Goal: Information Seeking & Learning: Learn about a topic

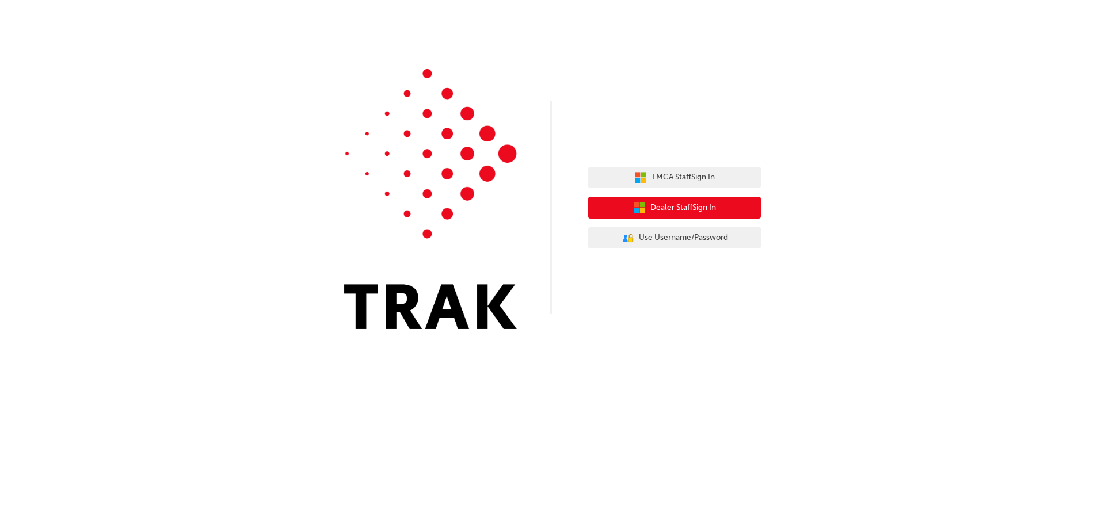
click at [684, 214] on span "Dealer Staff Sign In" at bounding box center [683, 207] width 66 height 13
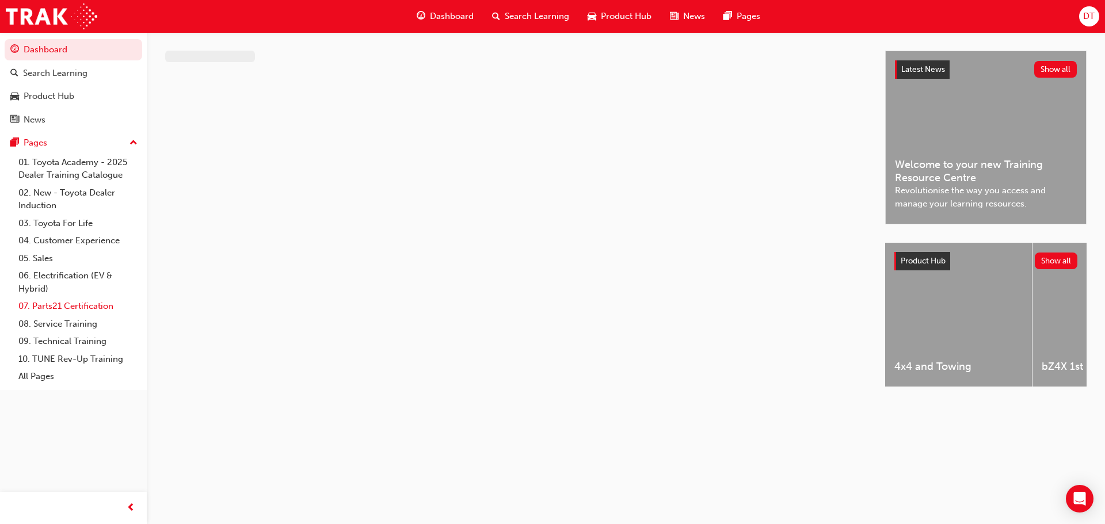
click at [97, 304] on link "07. Parts21 Certification" at bounding box center [78, 307] width 128 height 18
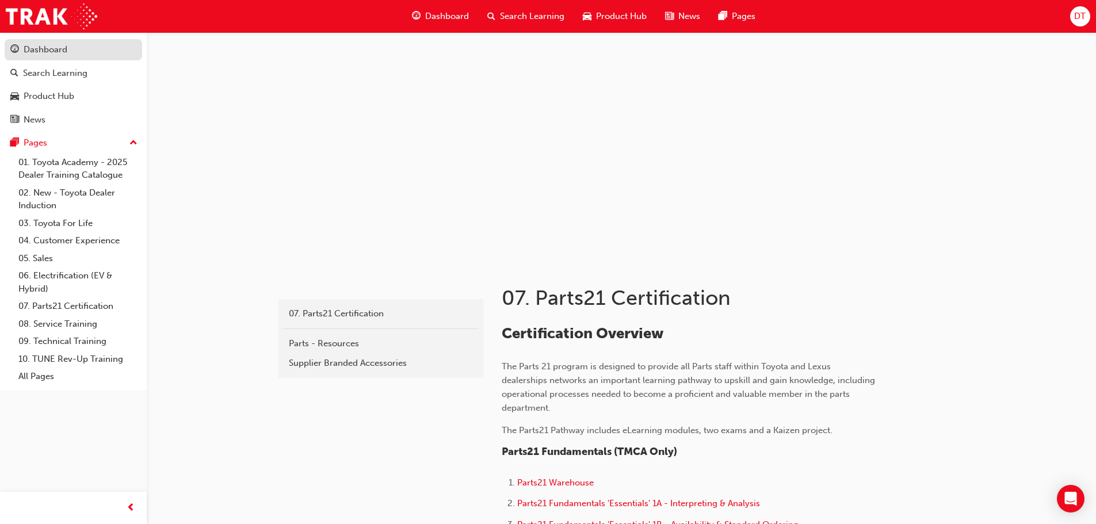
click at [59, 41] on link "Dashboard" at bounding box center [74, 49] width 138 height 21
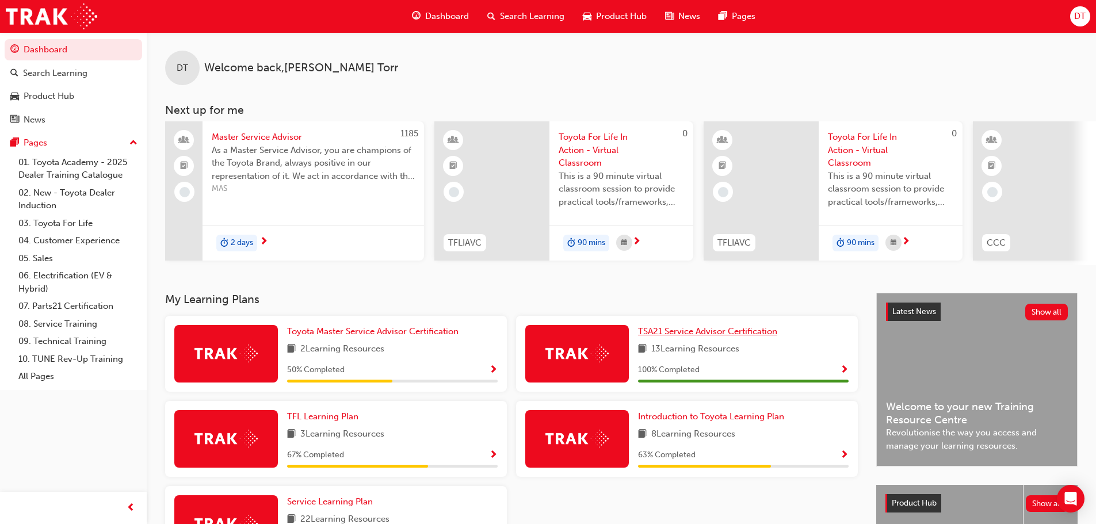
click at [690, 337] on span "TSA21 Service Advisor Certification" at bounding box center [707, 331] width 139 height 10
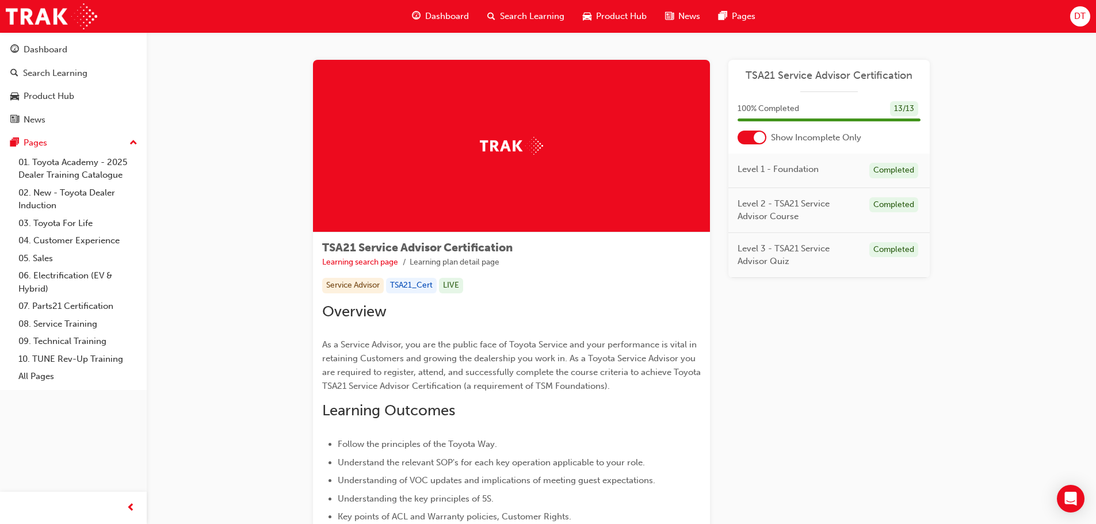
scroll to position [58, 0]
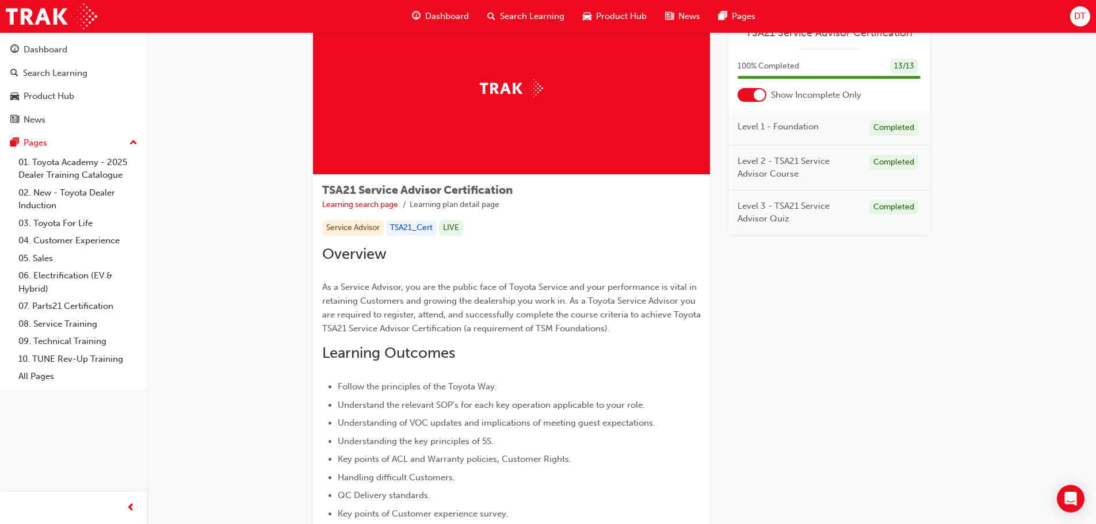
click at [457, 207] on li "Learning plan detail page" at bounding box center [455, 205] width 90 height 13
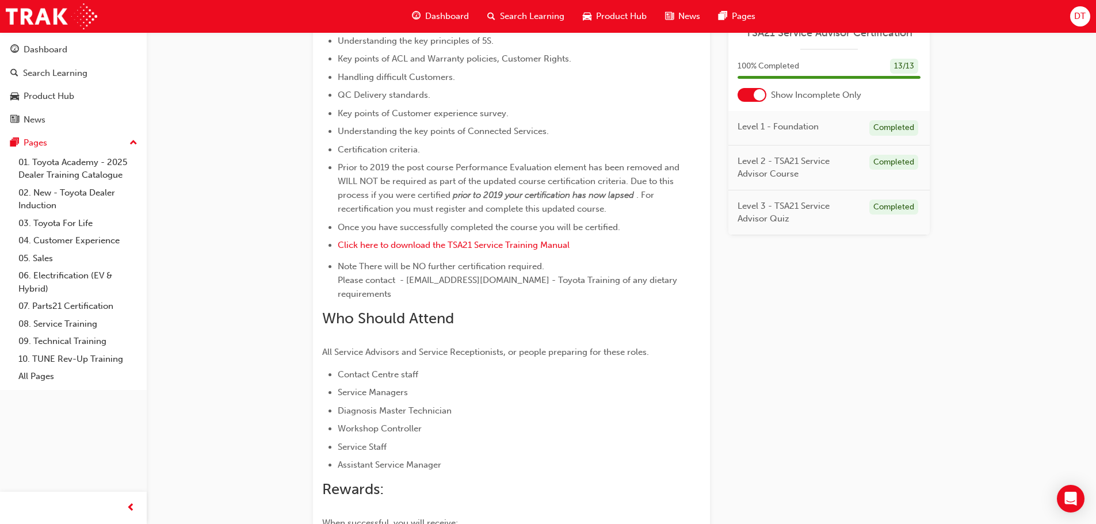
scroll to position [518, 0]
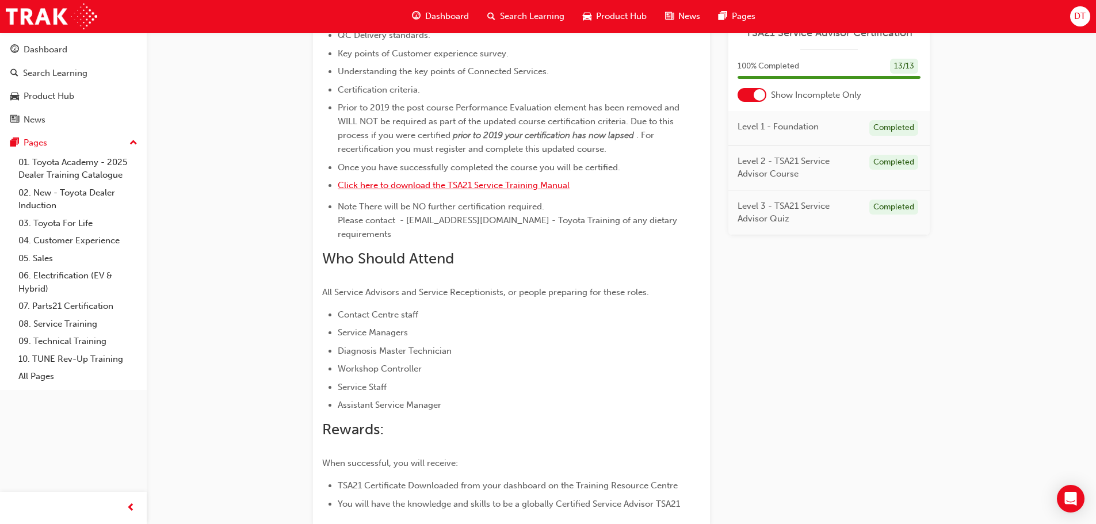
click at [403, 188] on span "Click here to download the TSA21 Service Training Manual" at bounding box center [454, 185] width 232 height 10
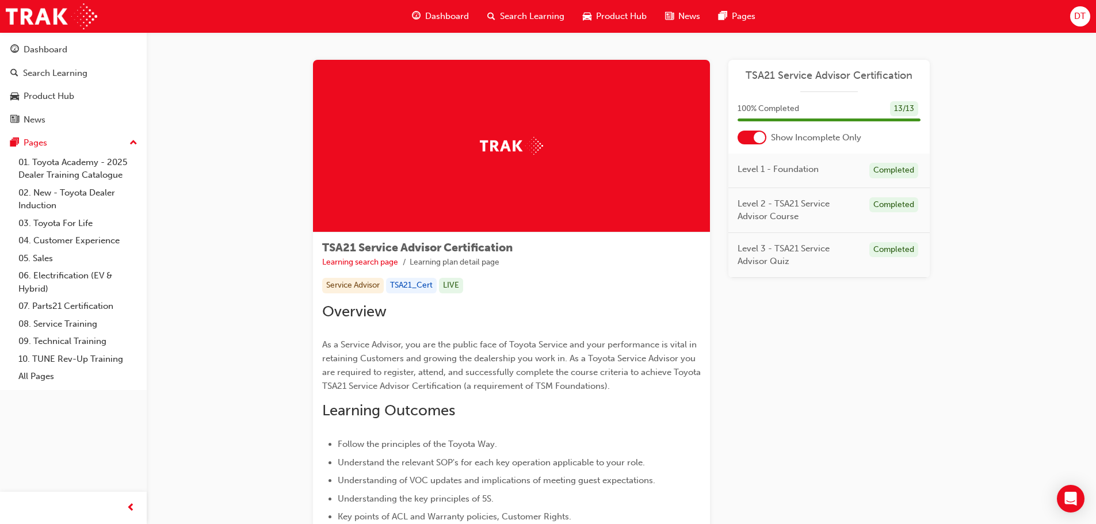
scroll to position [58, 0]
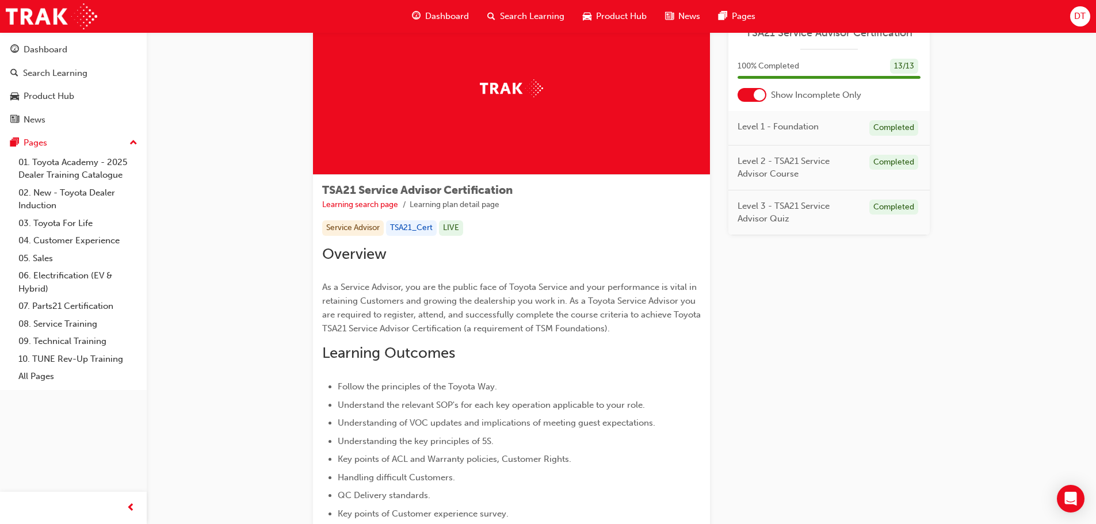
click at [404, 229] on div "TSA21_Cert" at bounding box center [411, 228] width 51 height 16
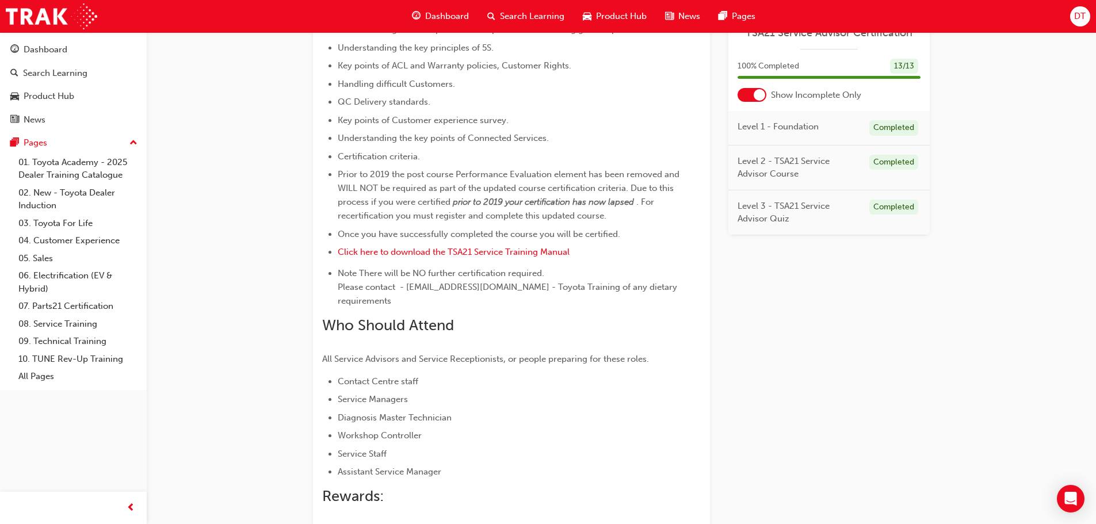
scroll to position [420, 0]
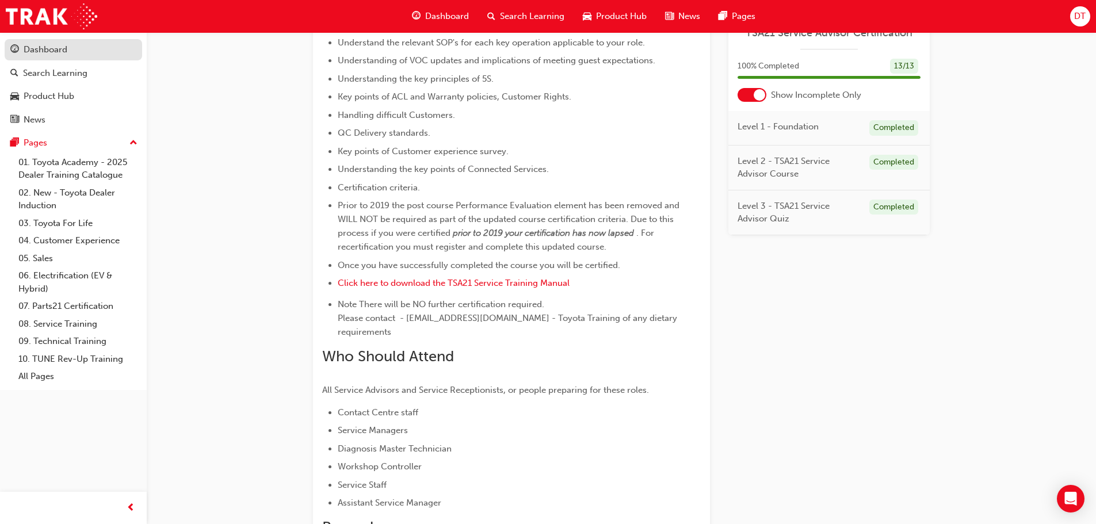
click at [62, 48] on div "Dashboard" at bounding box center [46, 49] width 44 height 13
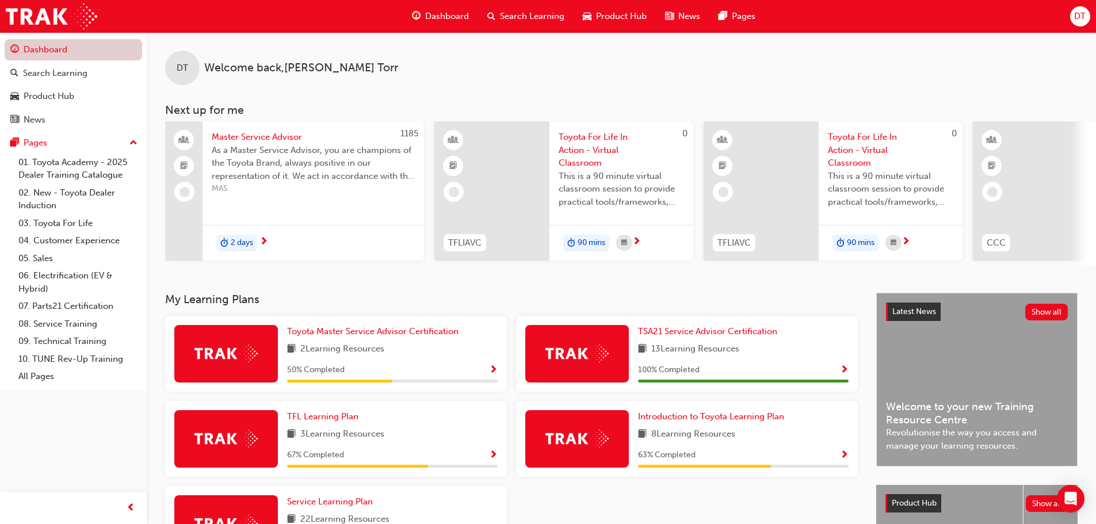
click at [69, 52] on link "Dashboard" at bounding box center [74, 49] width 138 height 21
click at [45, 123] on div "News" at bounding box center [35, 119] width 22 height 13
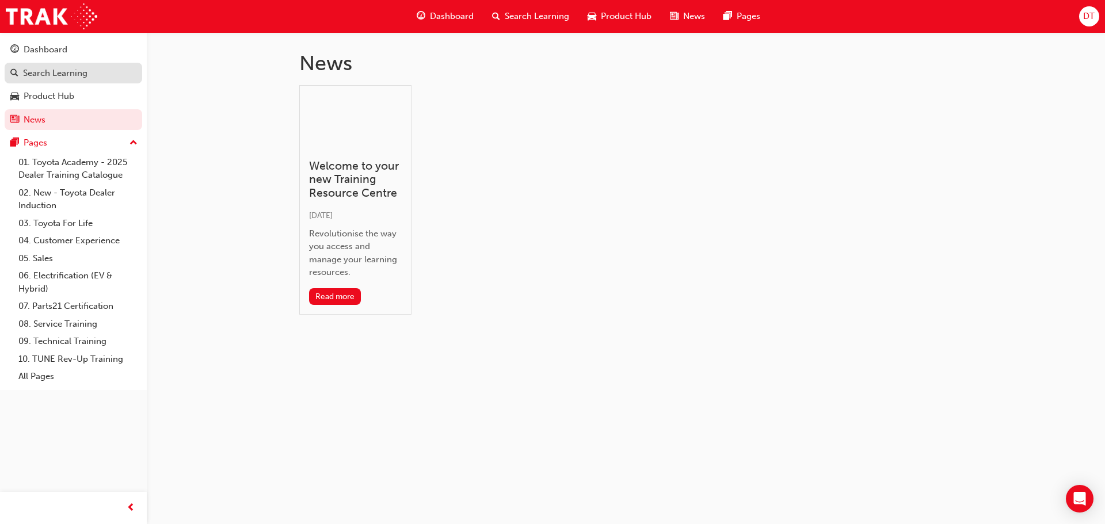
click at [45, 75] on div "Search Learning" at bounding box center [55, 73] width 64 height 13
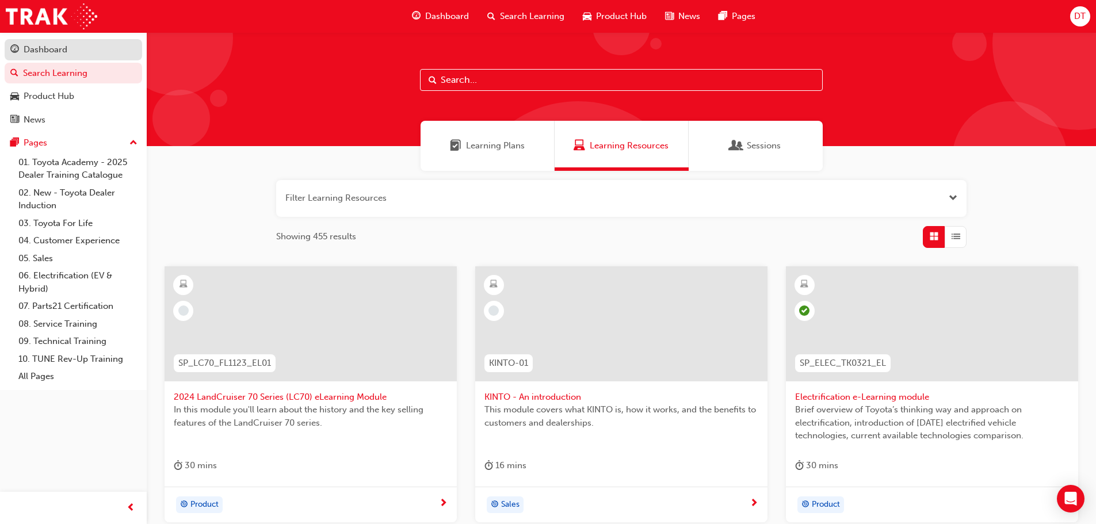
click at [42, 49] on div "Dashboard" at bounding box center [46, 49] width 44 height 13
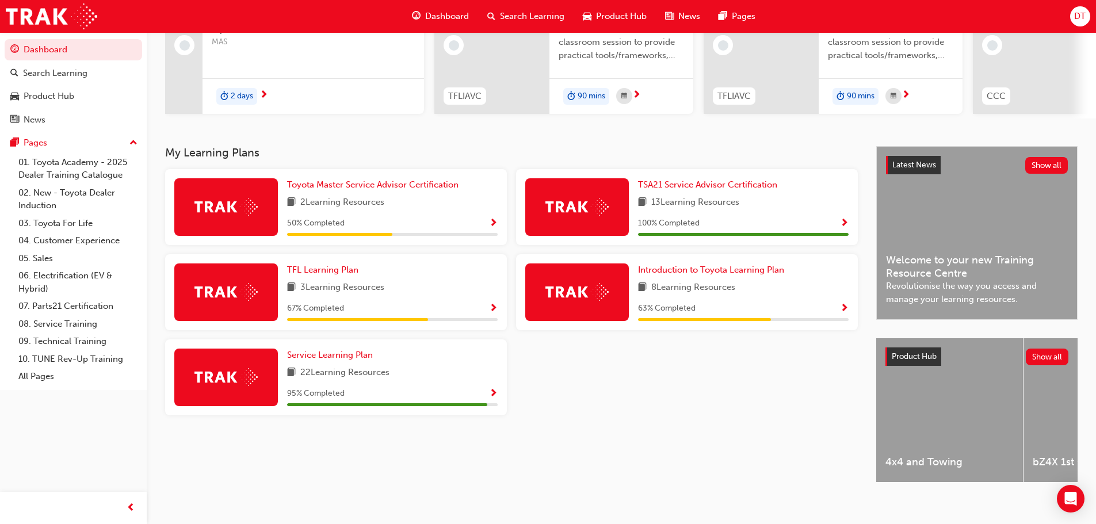
scroll to position [163, 0]
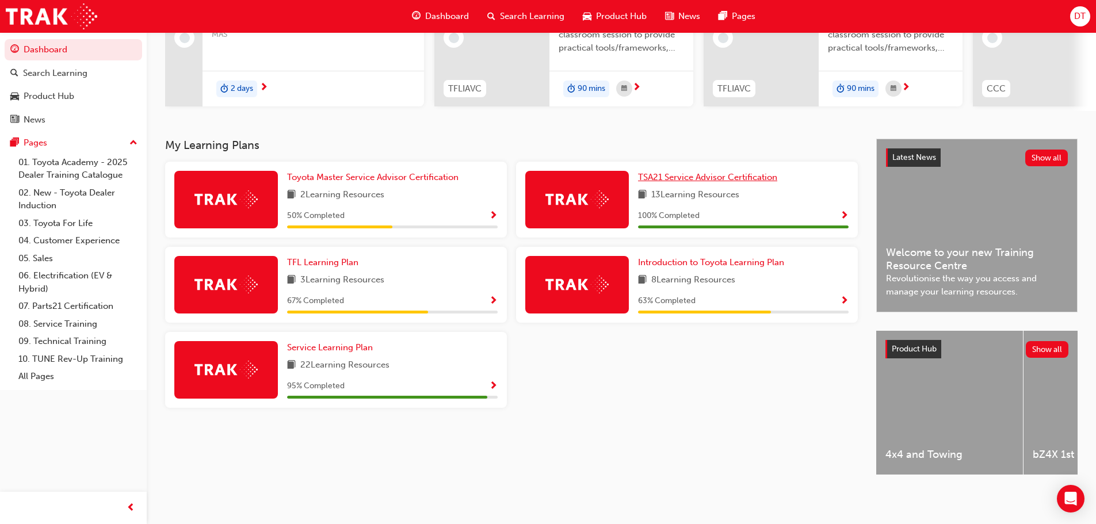
click at [688, 173] on span "TSA21 Service Advisor Certification" at bounding box center [707, 177] width 139 height 10
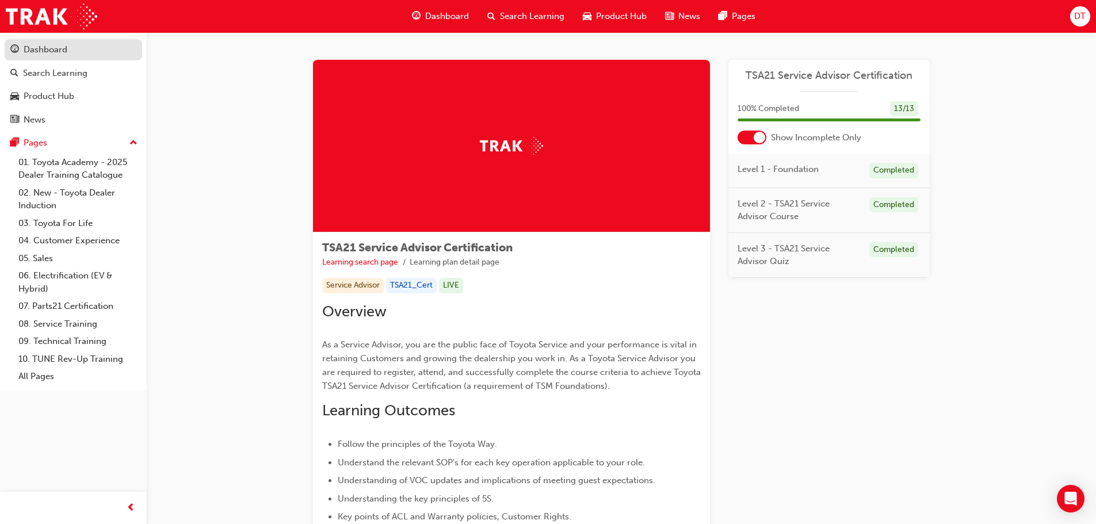
click at [52, 47] on div "Dashboard" at bounding box center [46, 49] width 44 height 13
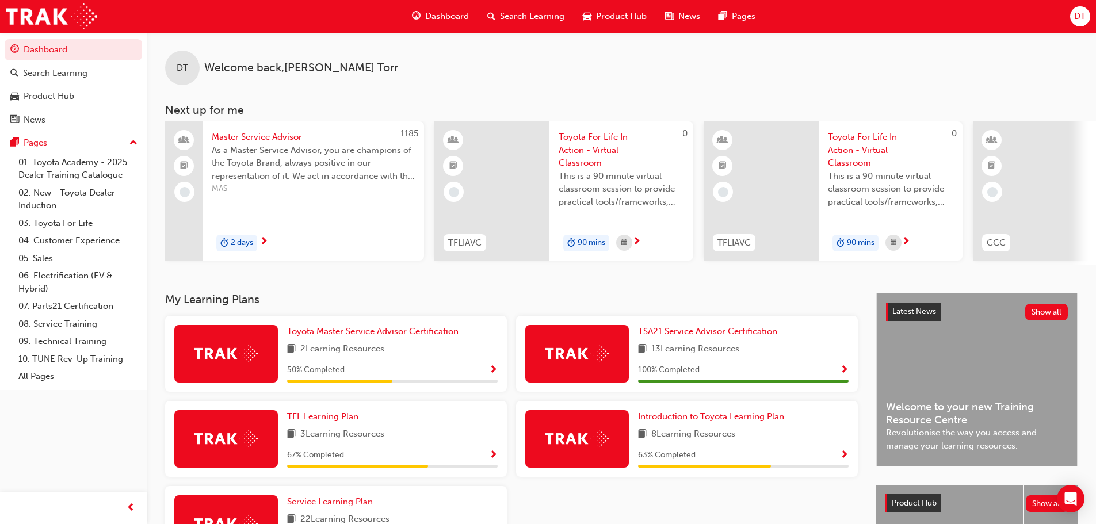
click at [544, 16] on span "Search Learning" at bounding box center [532, 16] width 64 height 13
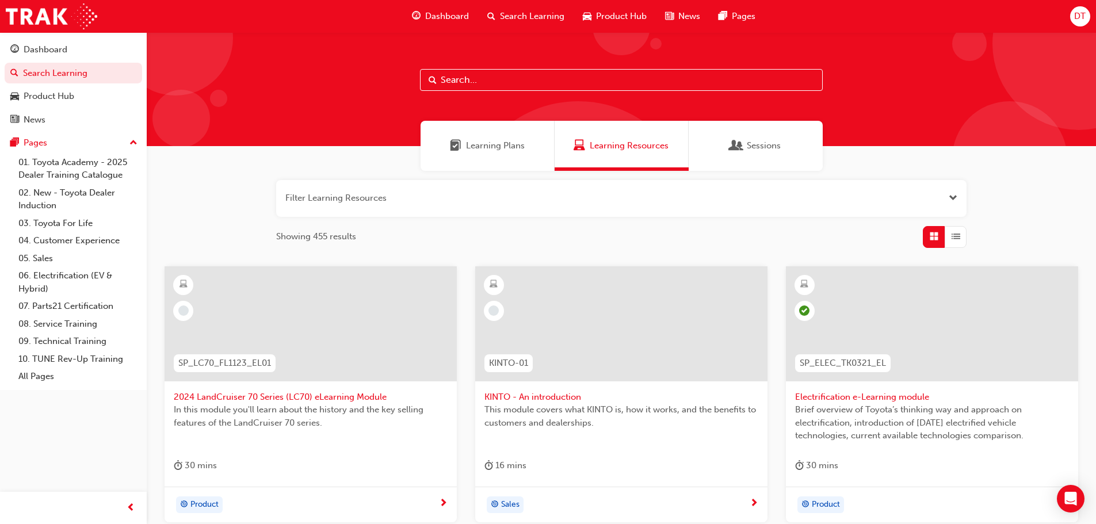
click at [480, 82] on input "text" at bounding box center [621, 80] width 403 height 22
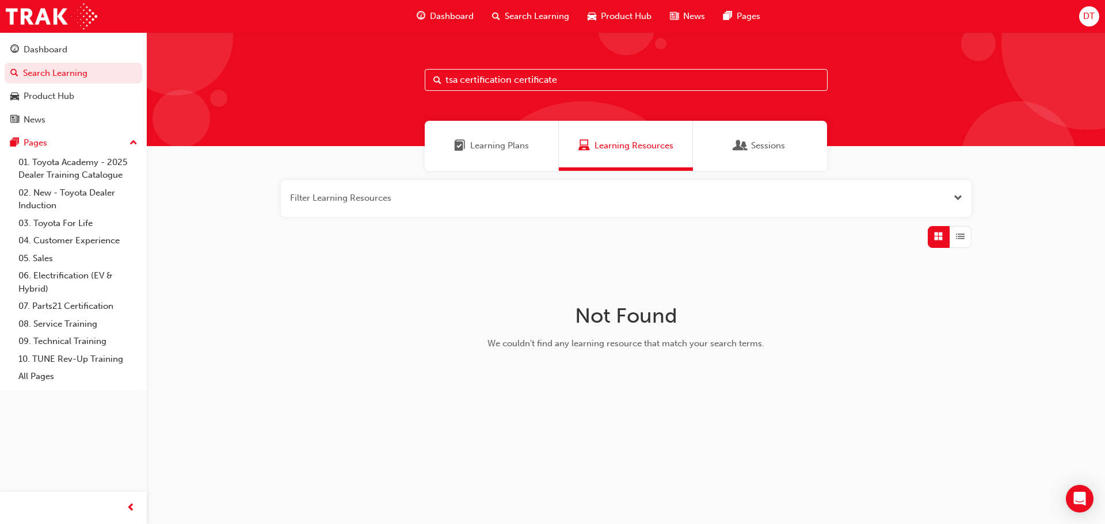
type input "tsa certification certificate"
click at [524, 142] on span "Learning Plans" at bounding box center [499, 145] width 59 height 13
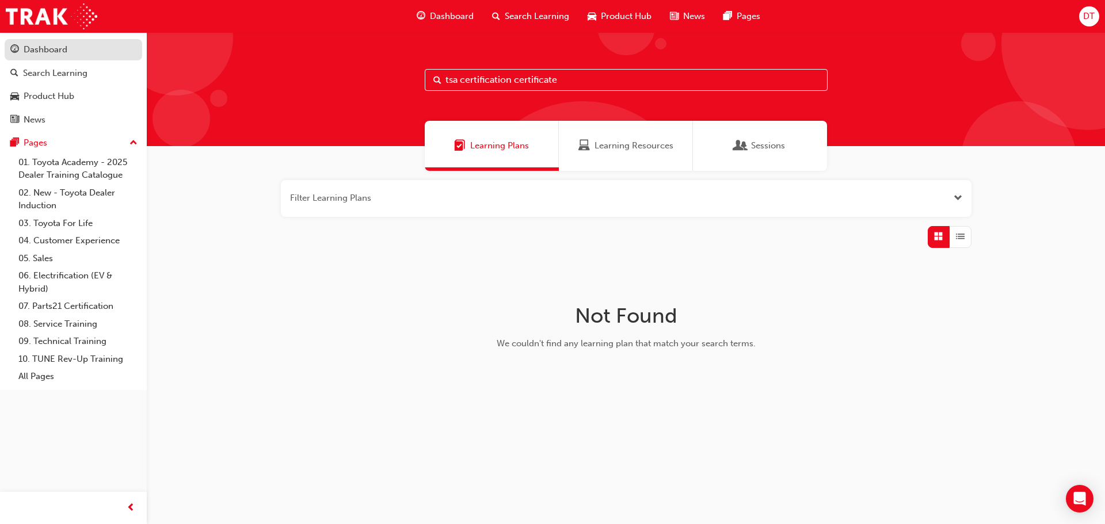
click at [60, 49] on div "Dashboard" at bounding box center [46, 49] width 44 height 13
